Goal: Information Seeking & Learning: Learn about a topic

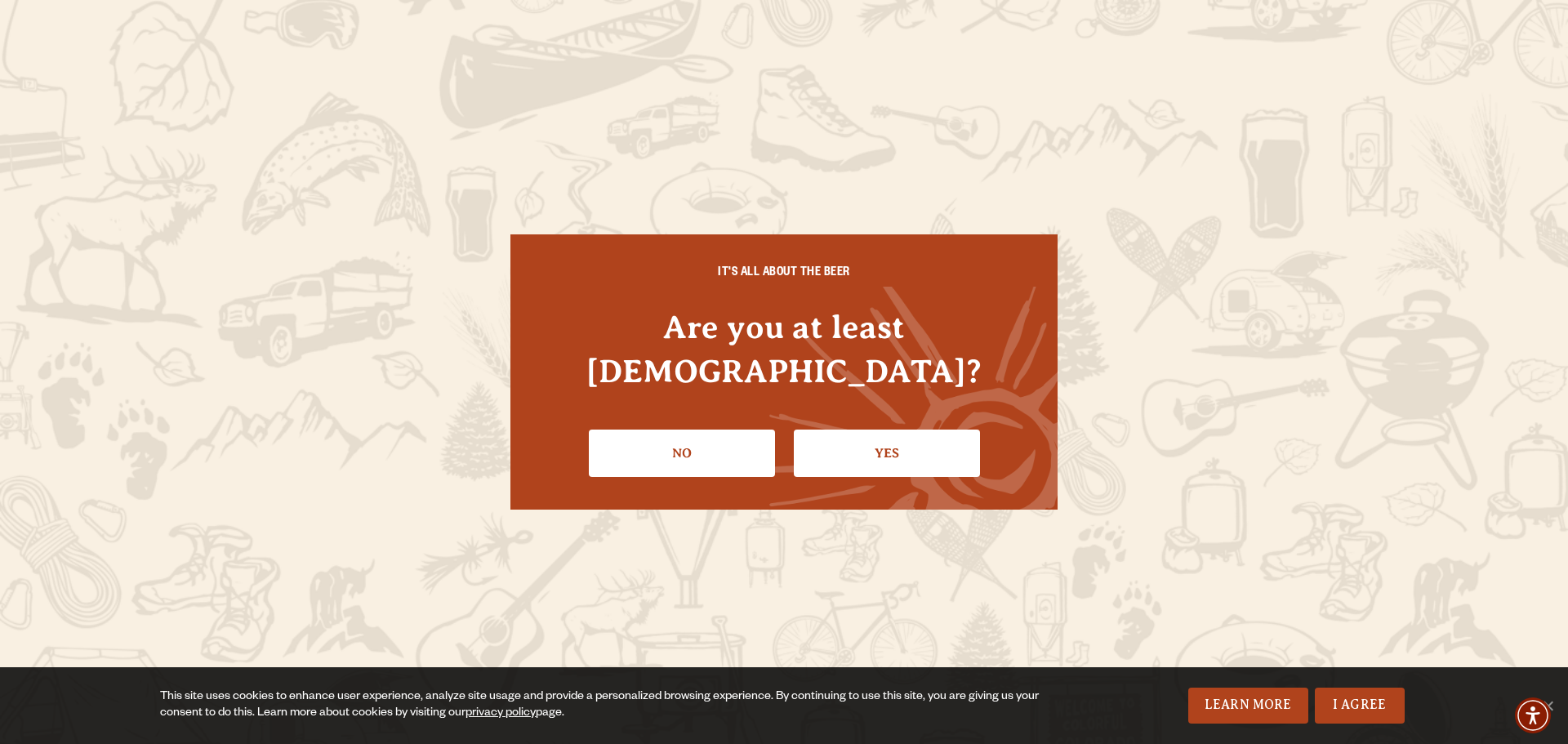
click at [909, 433] on link "Yes" at bounding box center [887, 454] width 186 height 47
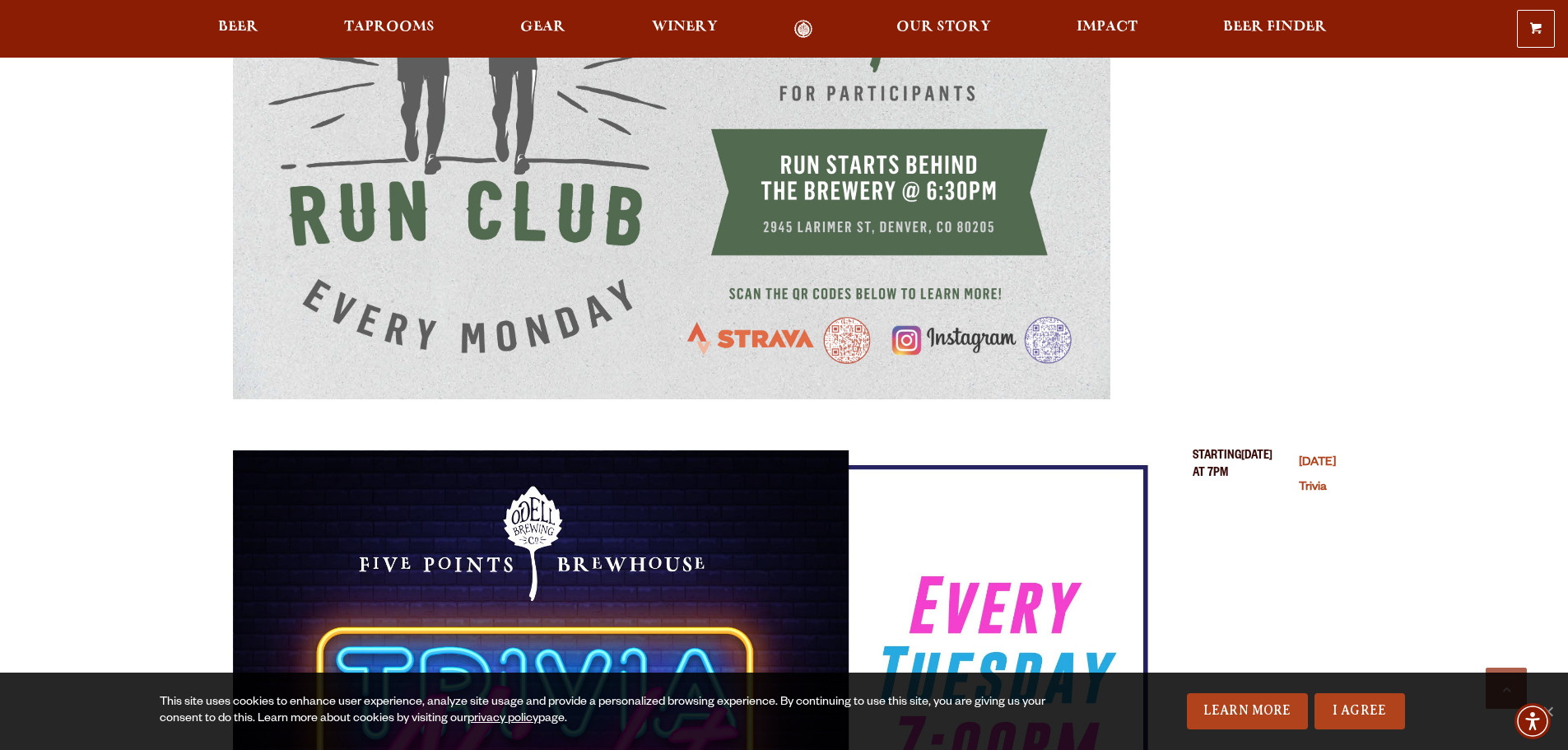
scroll to position [1235, 0]
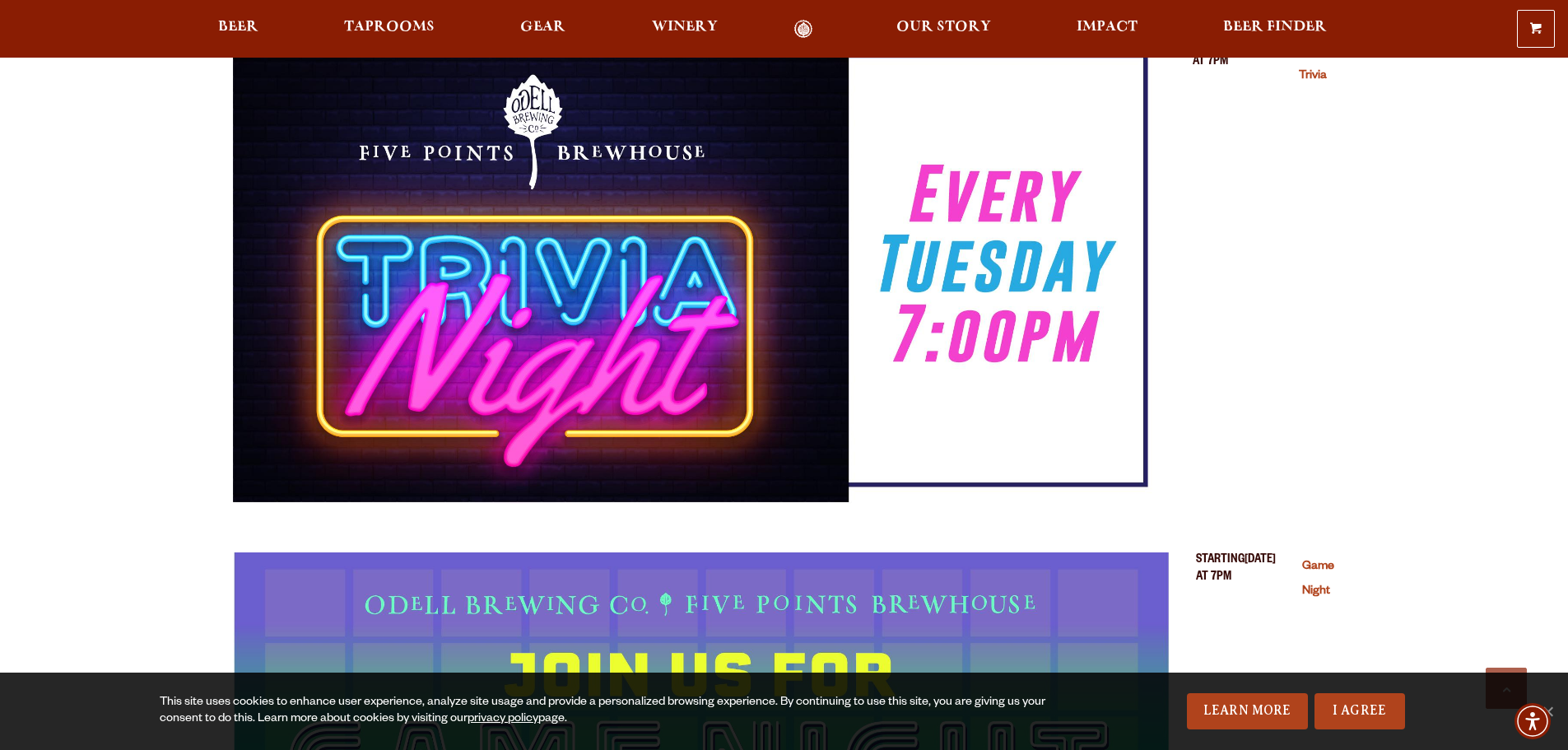
click at [552, 401] on img "Tuesday Trivia (opens in a new window)" at bounding box center [699, 270] width 933 height 467
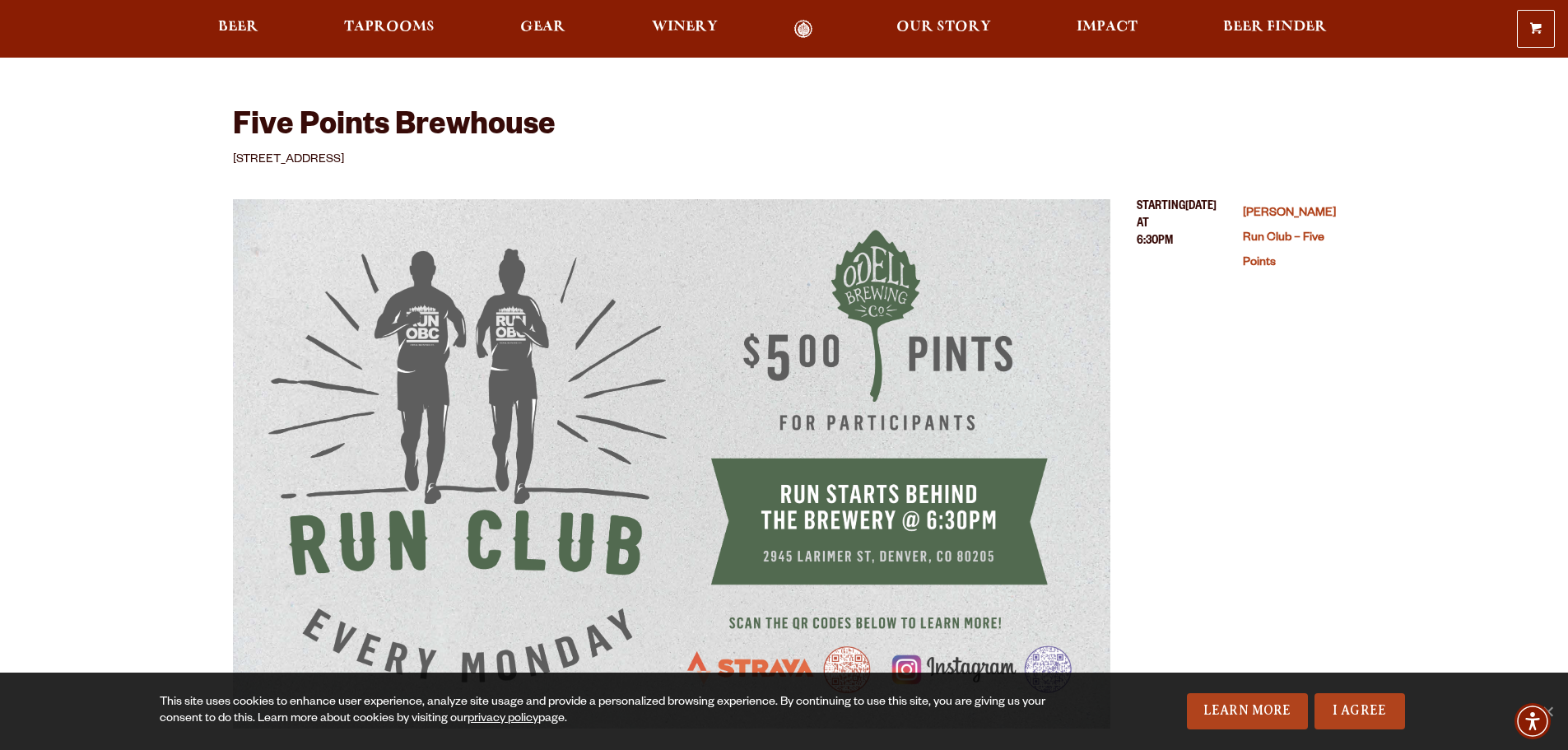
scroll to position [0, 0]
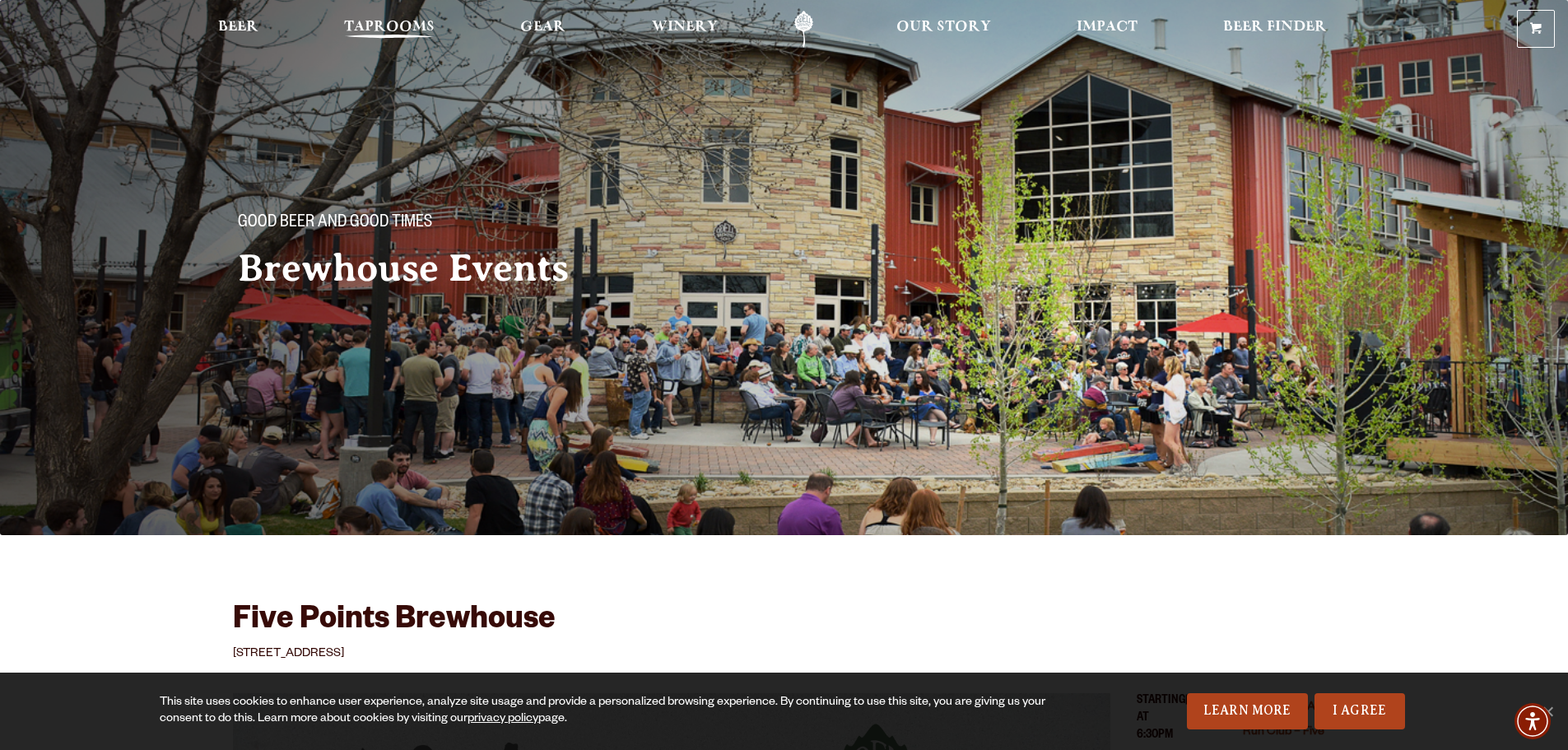
click at [414, 29] on span "Taprooms" at bounding box center [389, 27] width 90 height 13
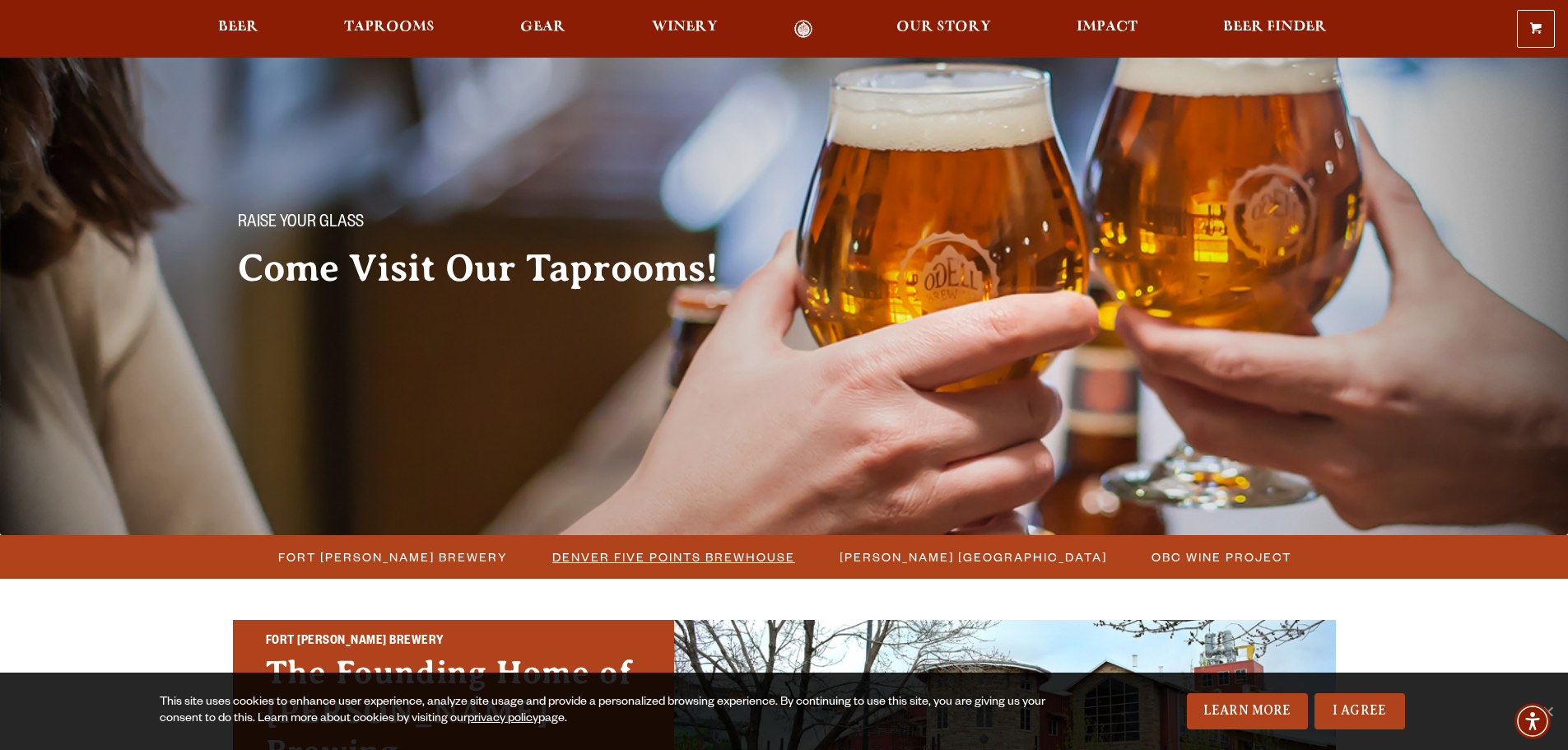
scroll to position [411, 0]
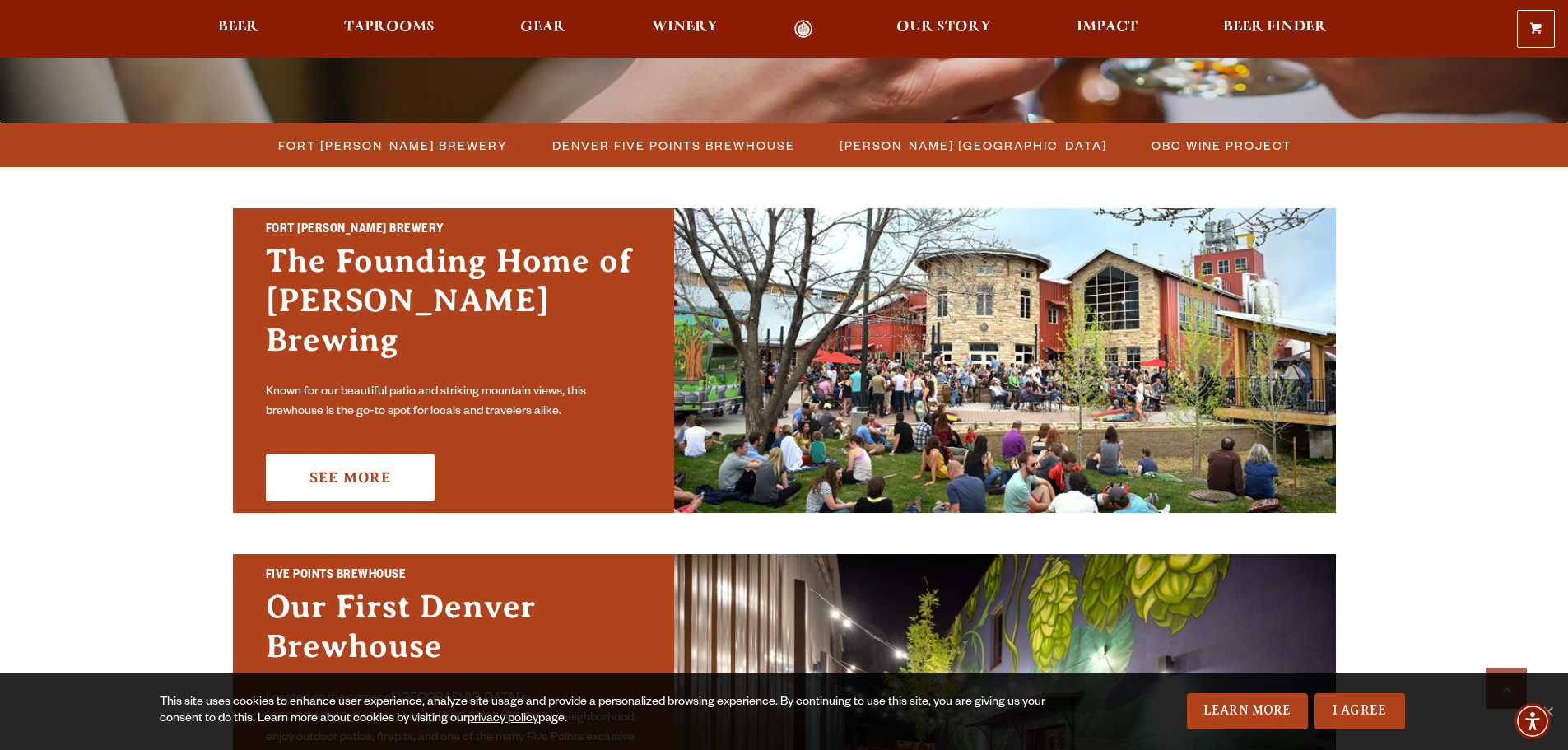
click at [395, 144] on span "Fort [PERSON_NAME] Brewery" at bounding box center [393, 145] width 230 height 24
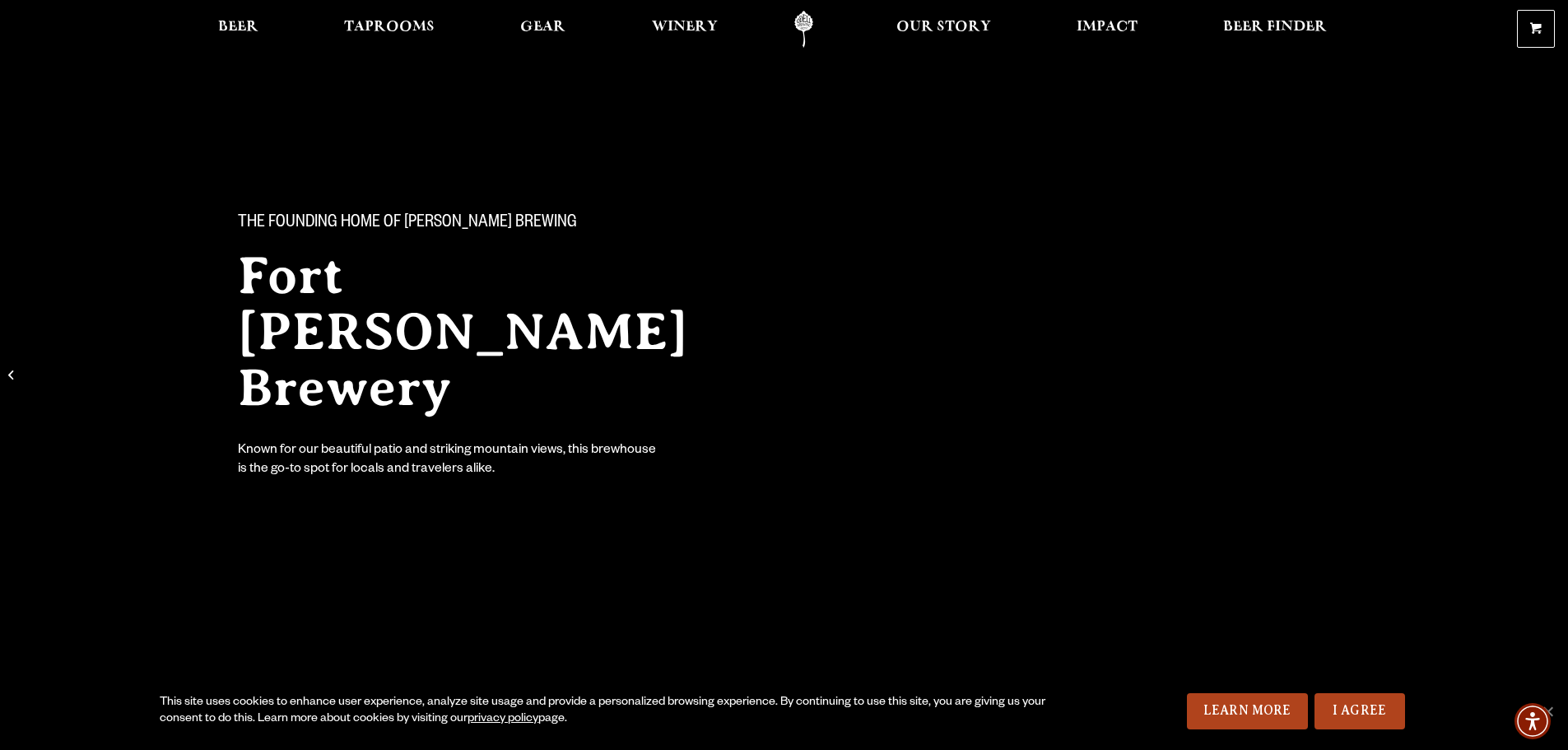
scroll to position [411, 0]
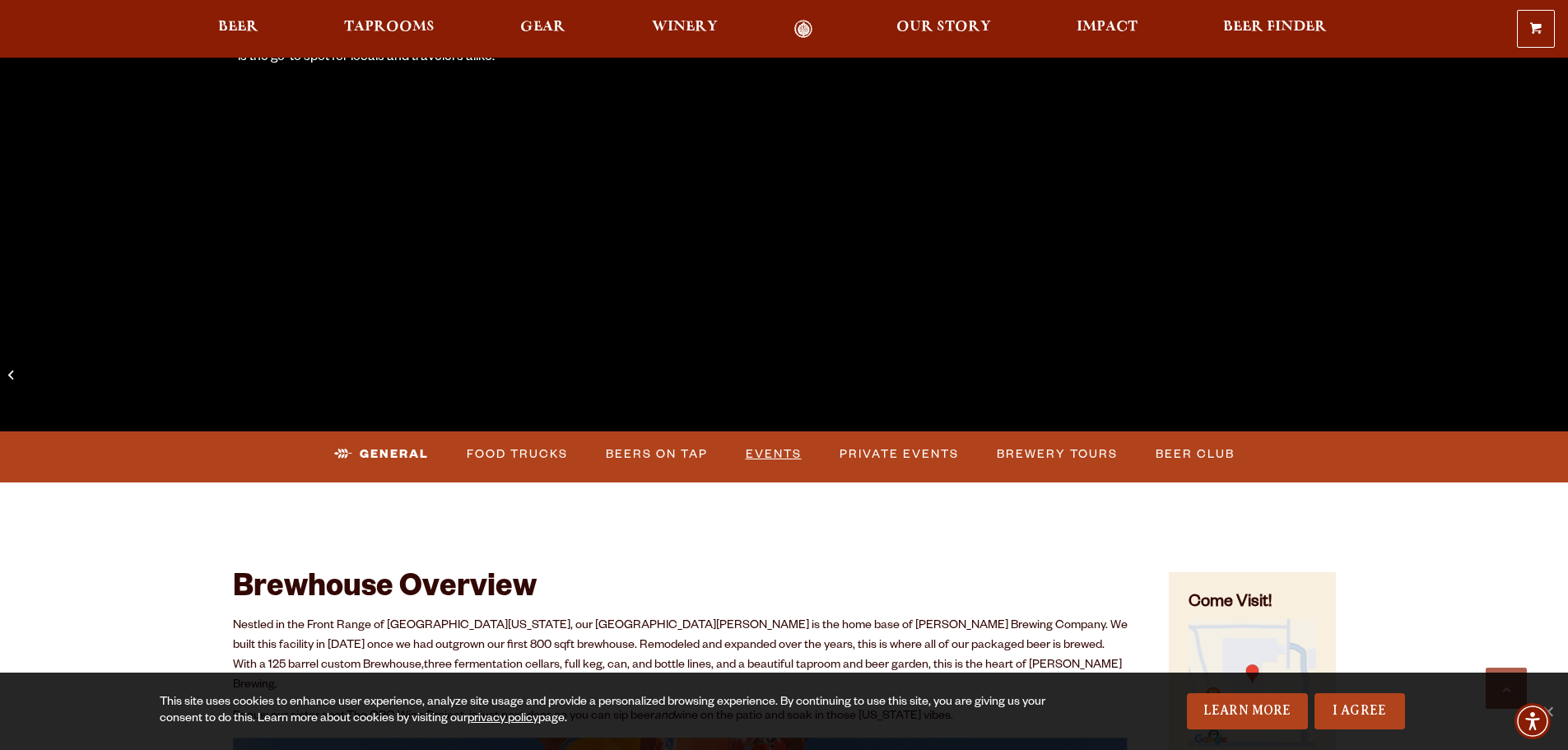
click at [758, 455] on link "Events" at bounding box center [773, 454] width 69 height 38
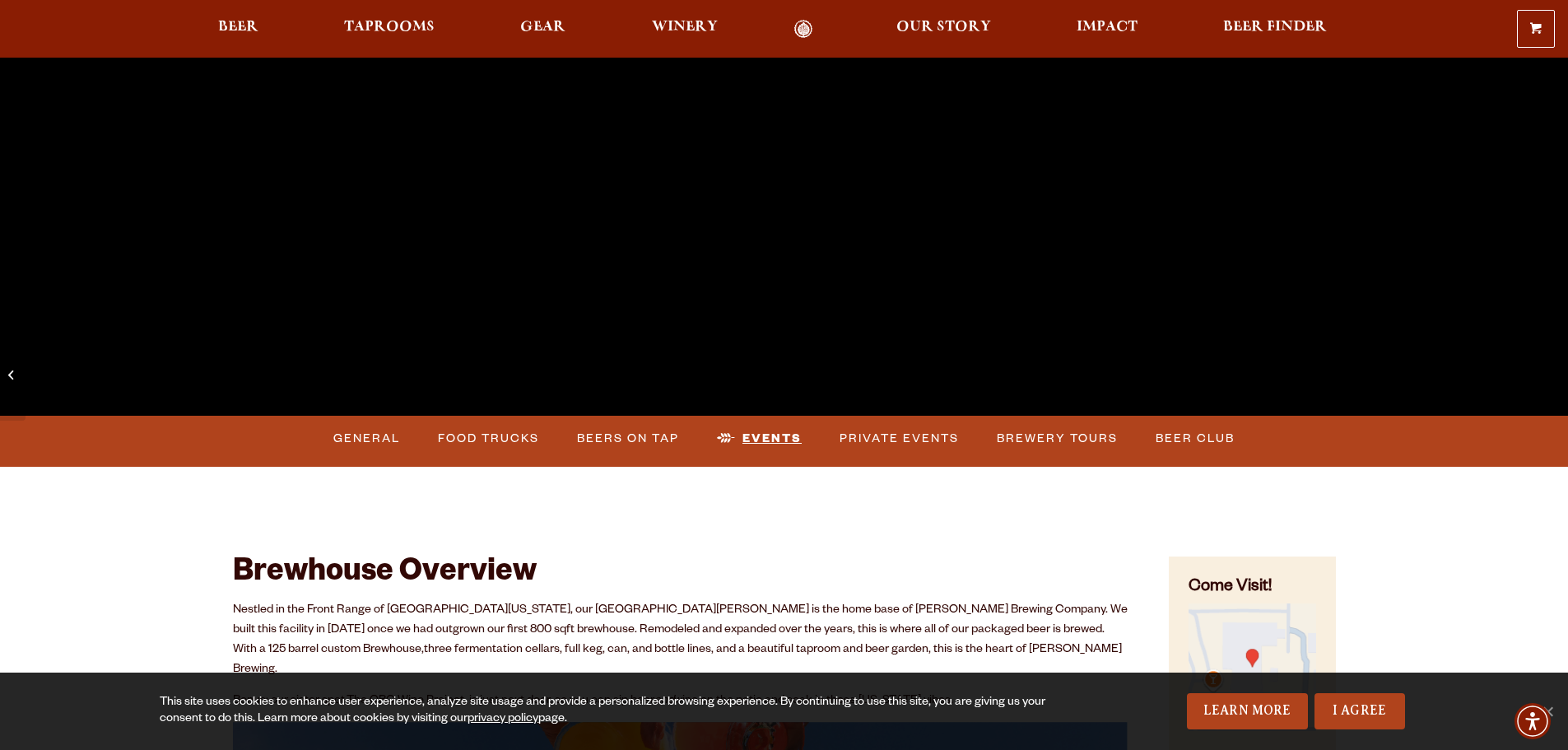
scroll to position [0, 0]
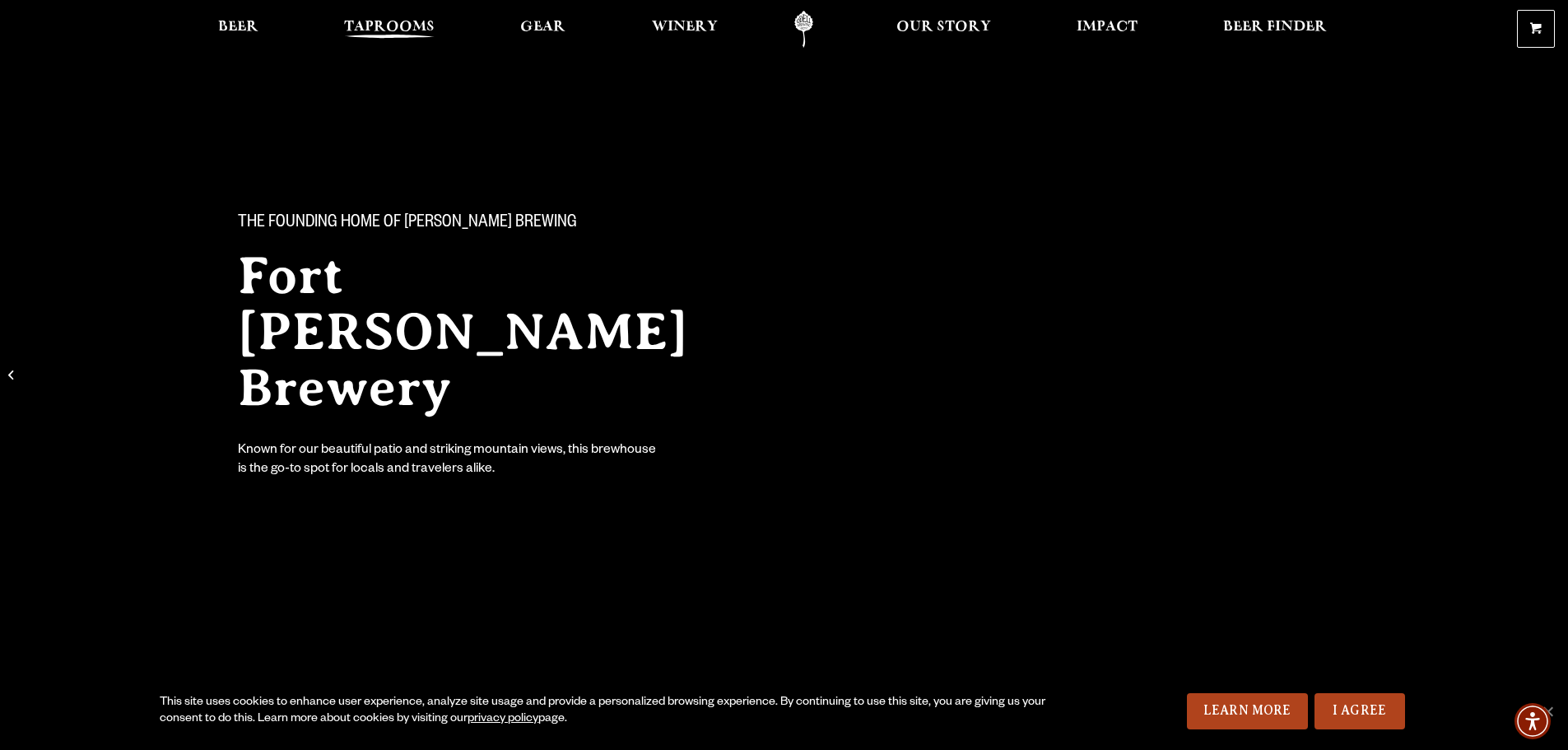
click at [364, 20] on span "Taprooms" at bounding box center [389, 27] width 90 height 13
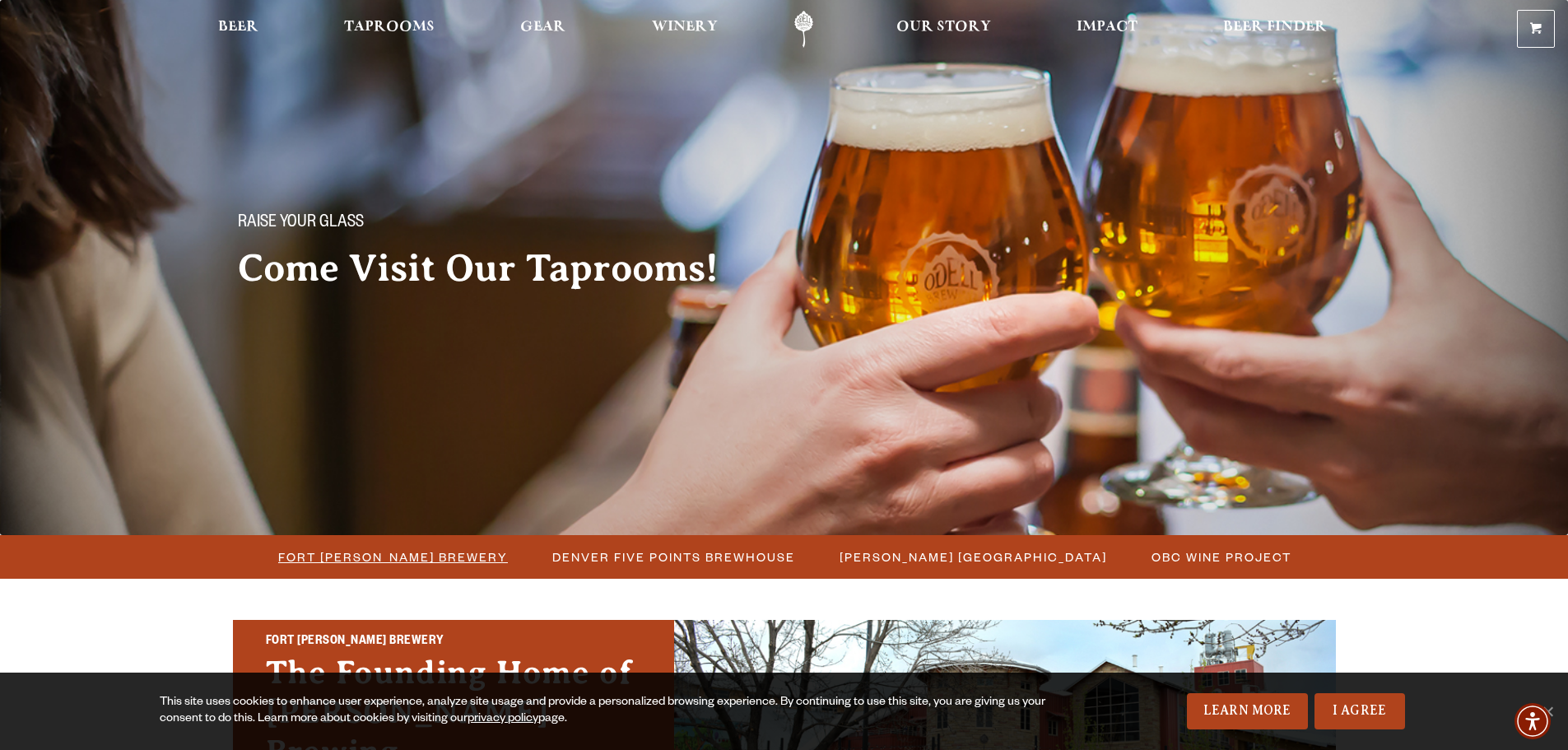
click at [420, 558] on span "Fort [PERSON_NAME] Brewery" at bounding box center [393, 557] width 230 height 24
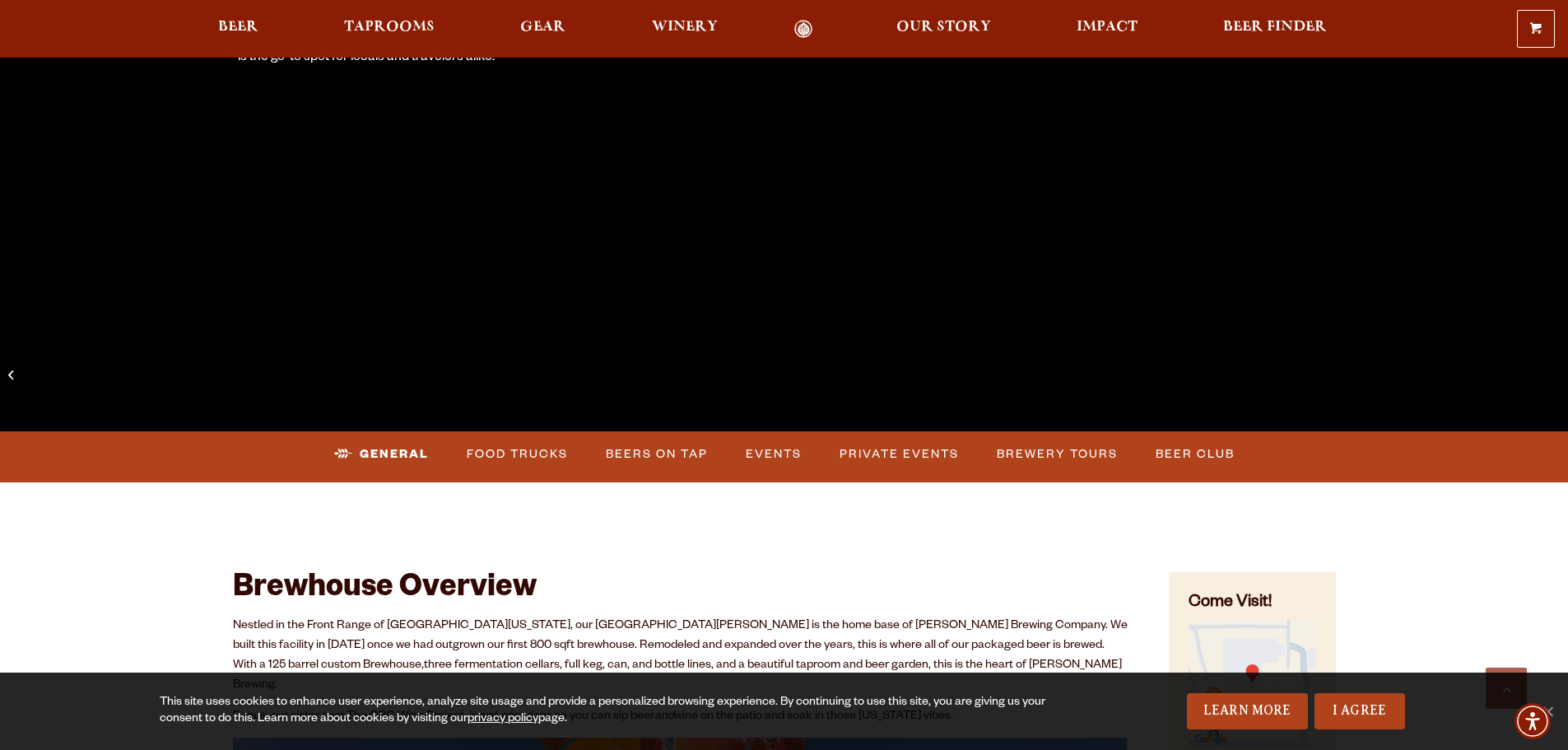
scroll to position [494, 0]
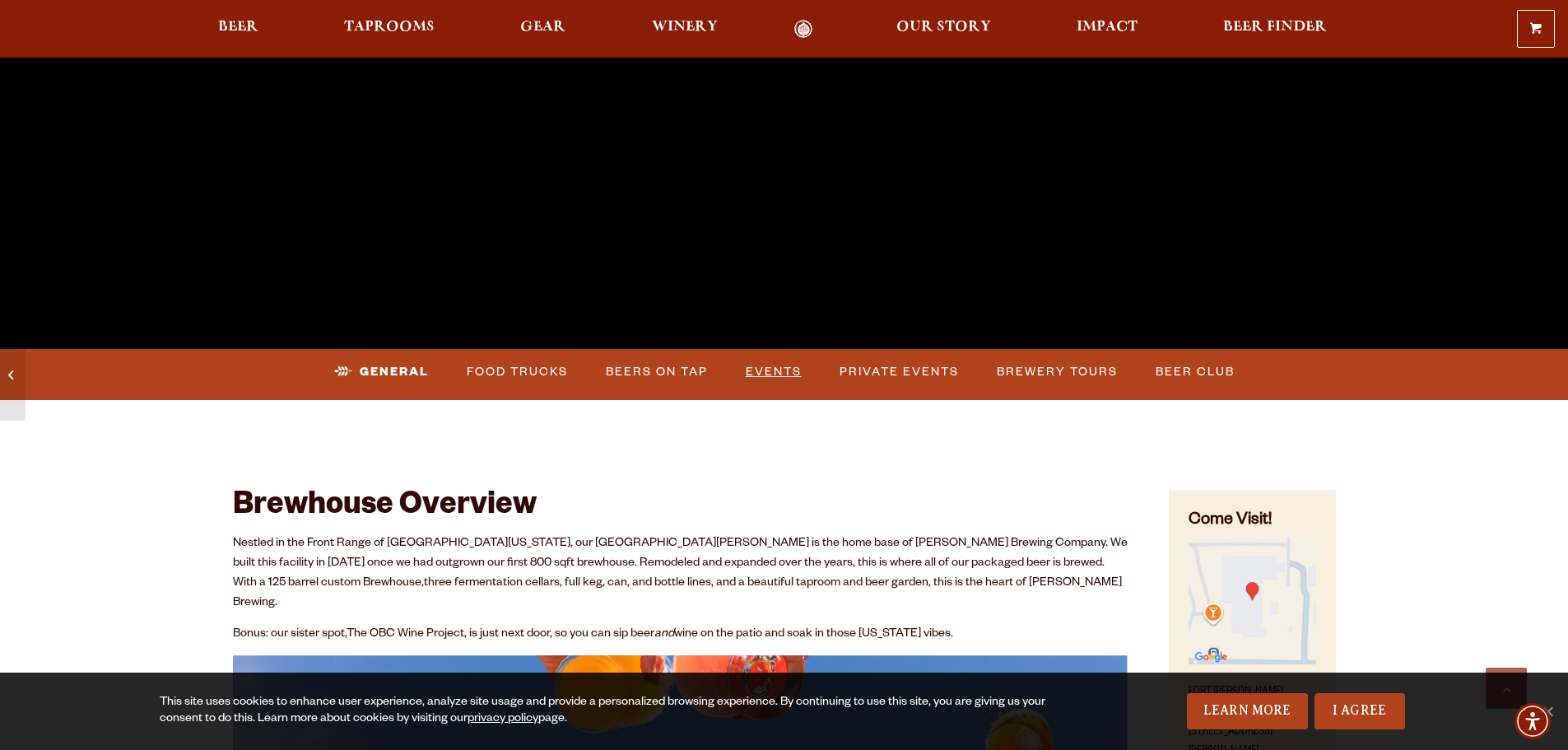
click at [778, 365] on link "Events" at bounding box center [773, 372] width 69 height 38
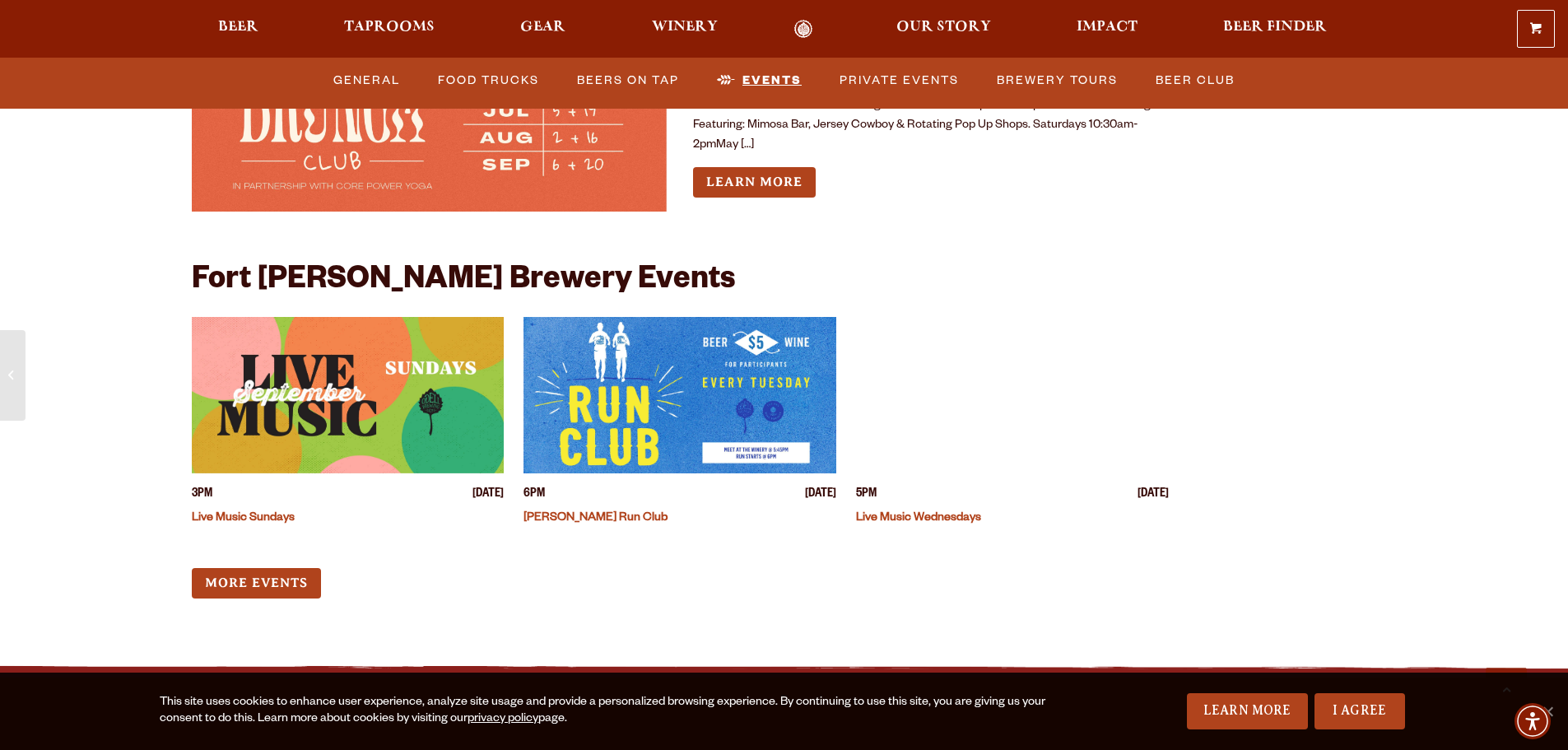
scroll to position [7097, 0]
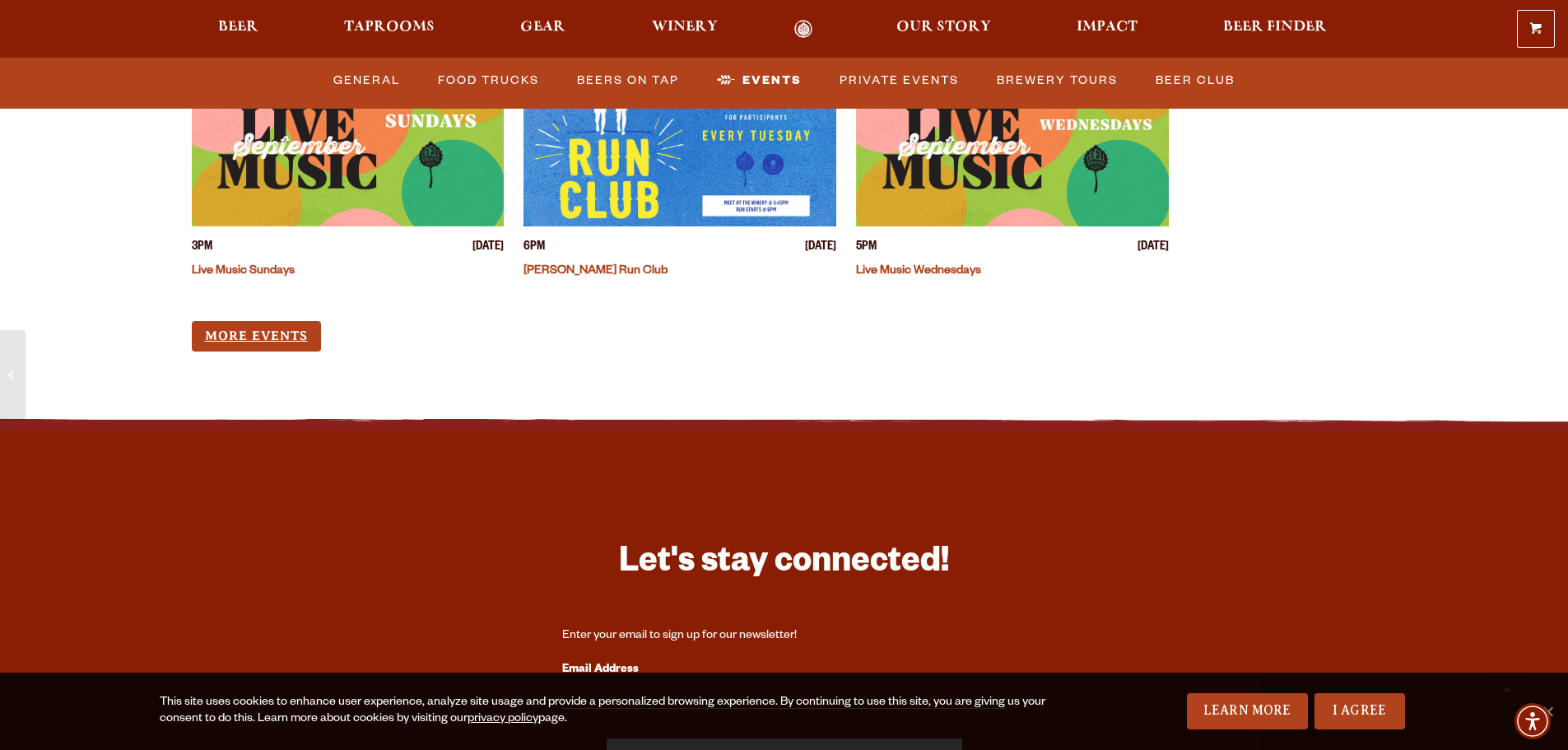
click at [229, 321] on link "More Events" at bounding box center [256, 336] width 129 height 30
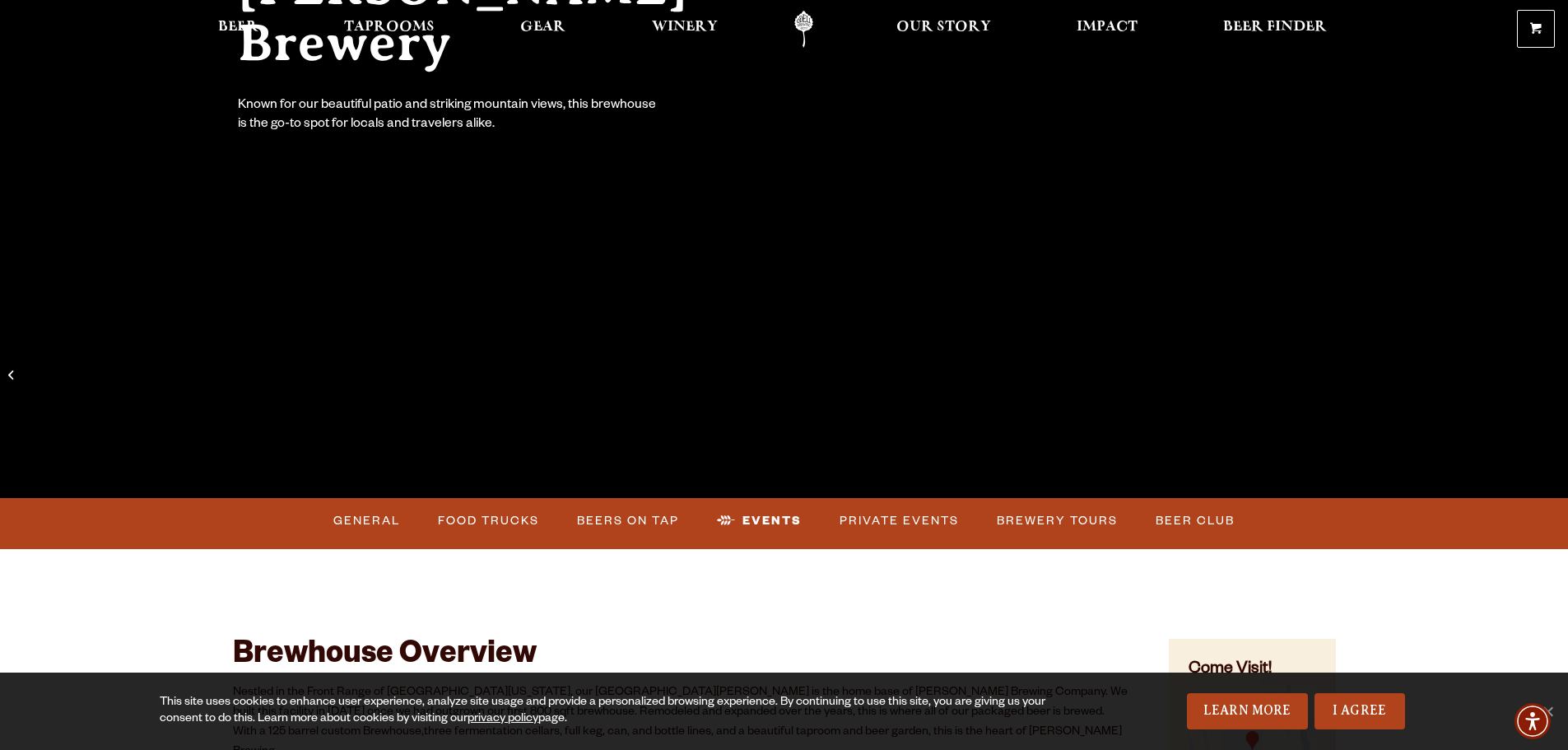
scroll to position [0, 0]
